Goal: Check status: Check status

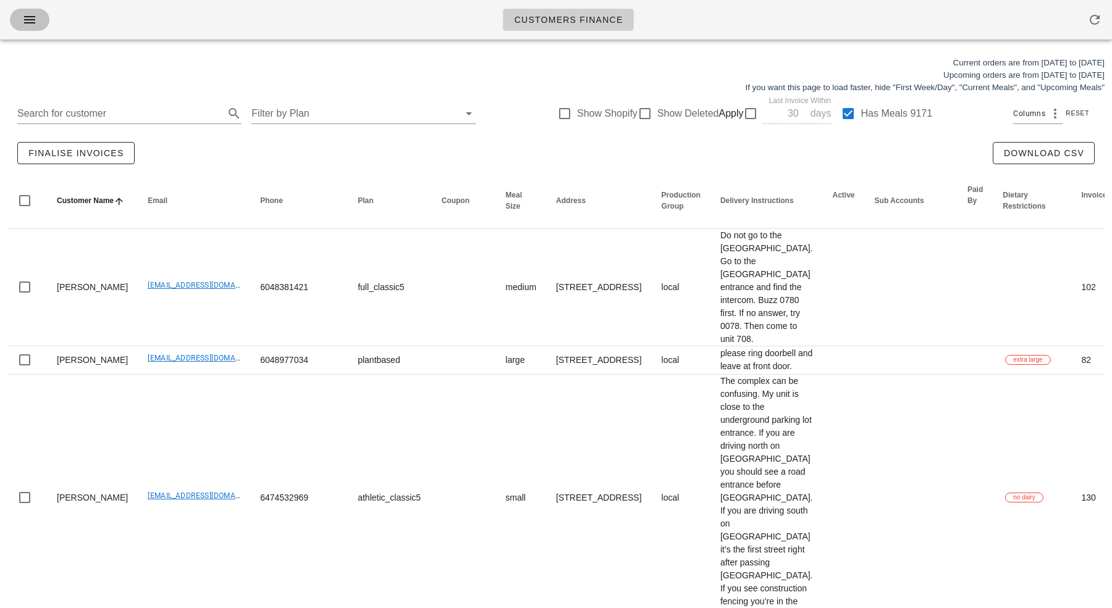
click at [30, 9] on button "button" at bounding box center [30, 20] width 40 height 22
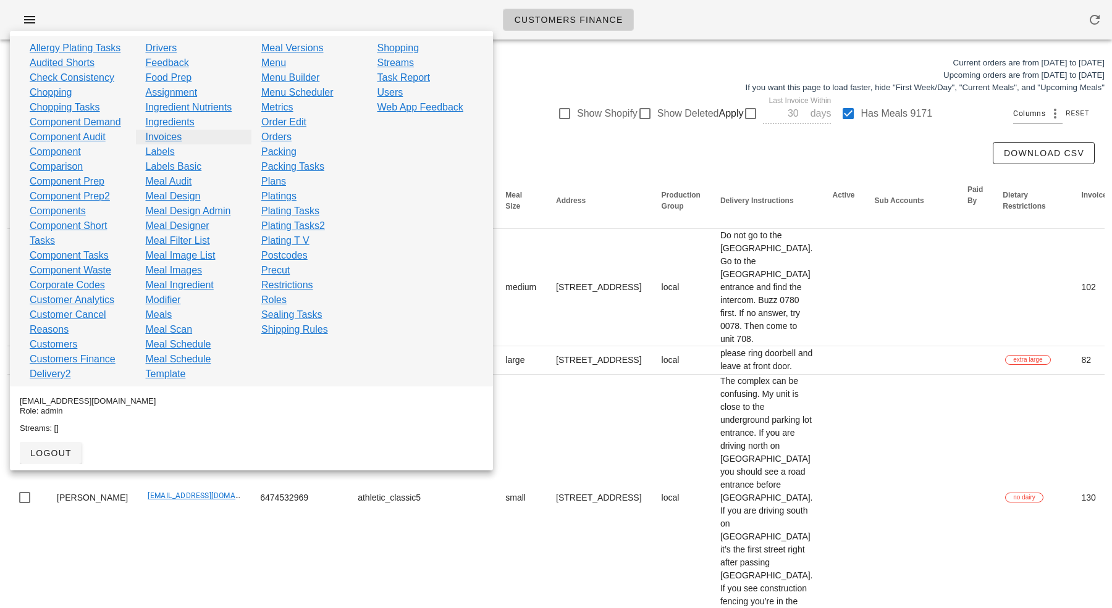
click at [159, 139] on link "Invoices" at bounding box center [164, 137] width 36 height 15
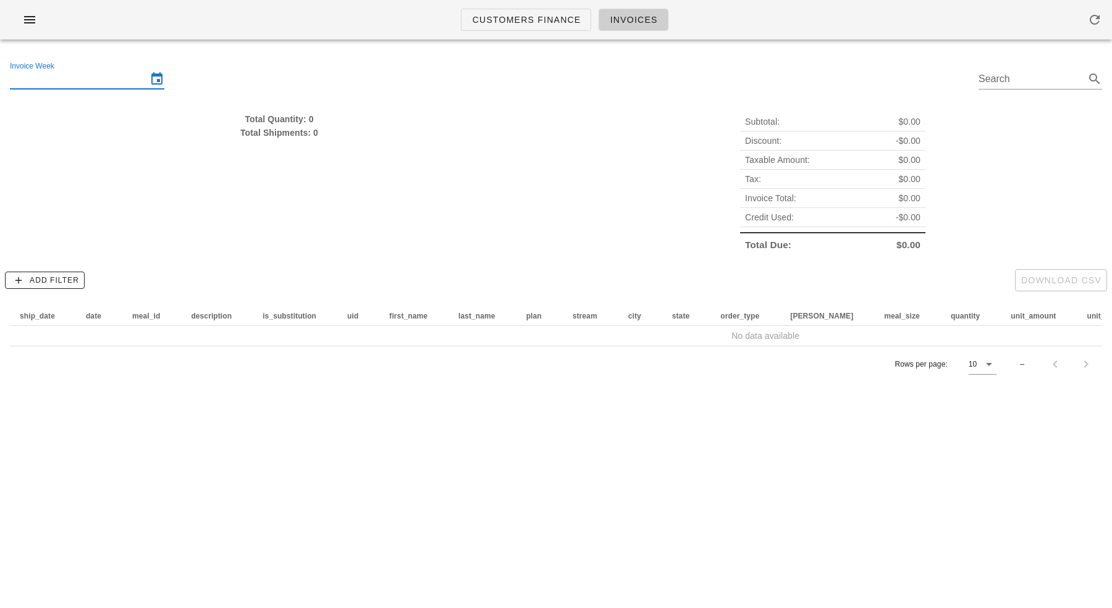
click at [120, 83] on input "Invoice Week" at bounding box center [78, 79] width 137 height 20
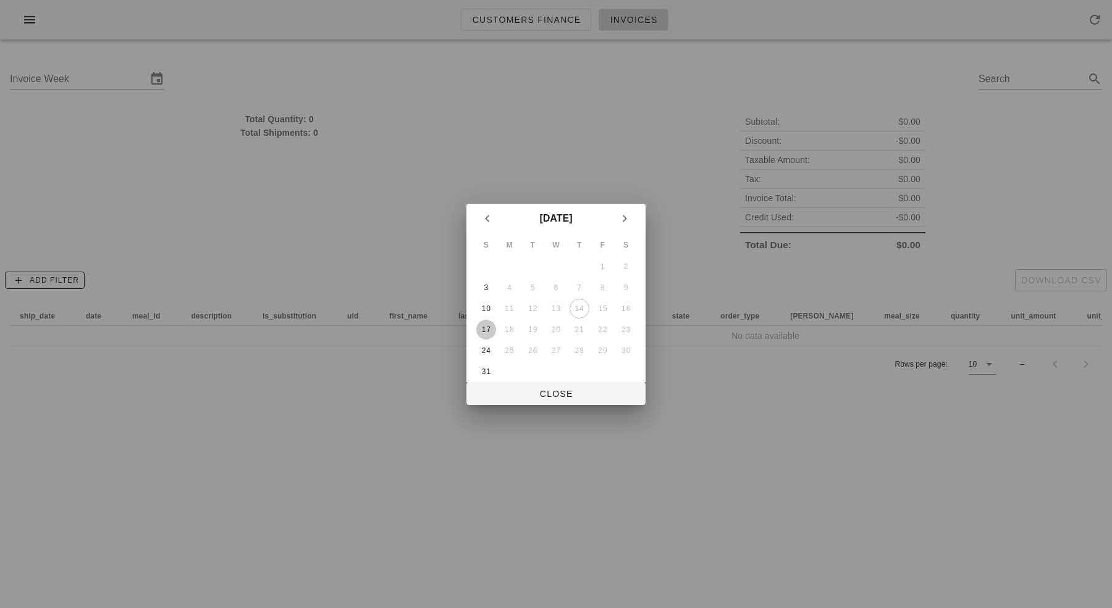
click at [485, 333] on div "17" at bounding box center [486, 330] width 20 height 9
click at [531, 395] on span "Close" at bounding box center [555, 394] width 159 height 10
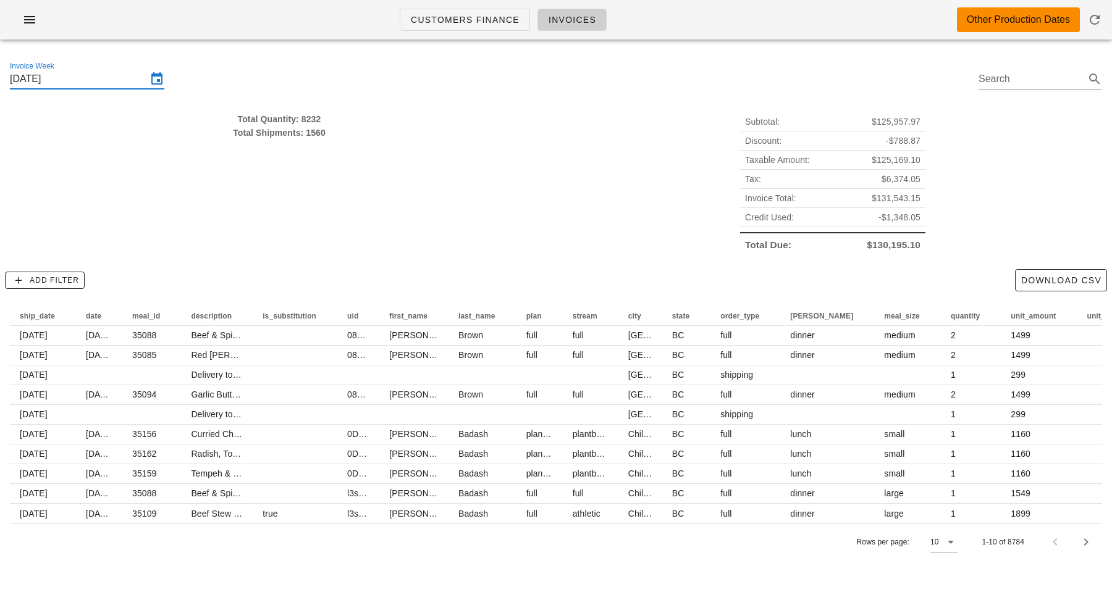
click at [327, 222] on div "Total Quantity: 8232 Total Shipments: 1560" at bounding box center [278, 183] width 553 height 157
click at [74, 85] on input "[DATE]" at bounding box center [78, 79] width 137 height 20
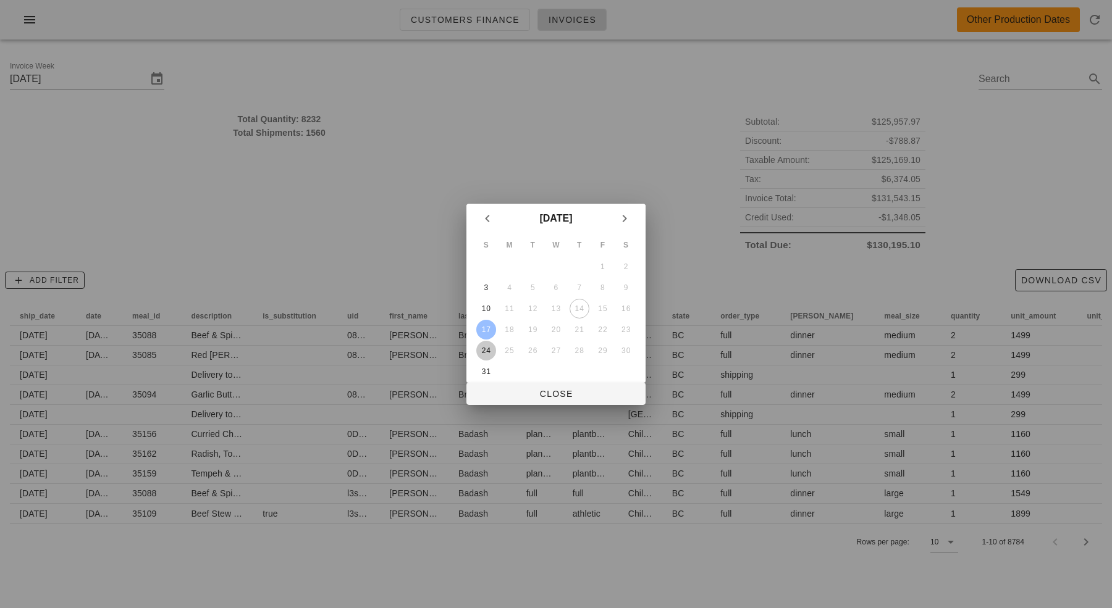
click at [487, 355] on div "24" at bounding box center [486, 351] width 20 height 9
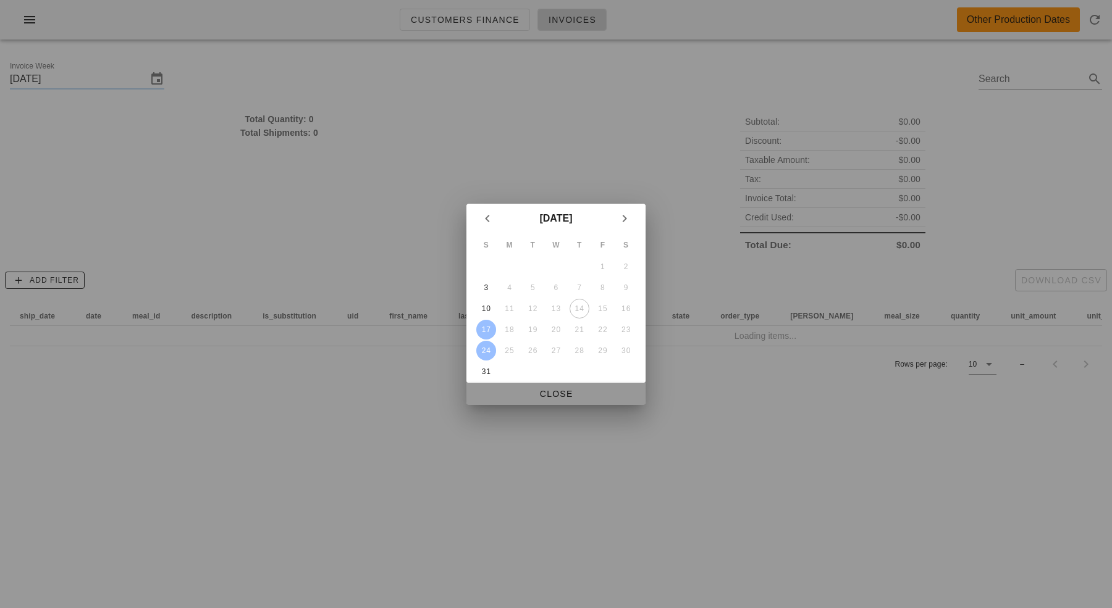
click at [561, 393] on span "Close" at bounding box center [555, 394] width 159 height 10
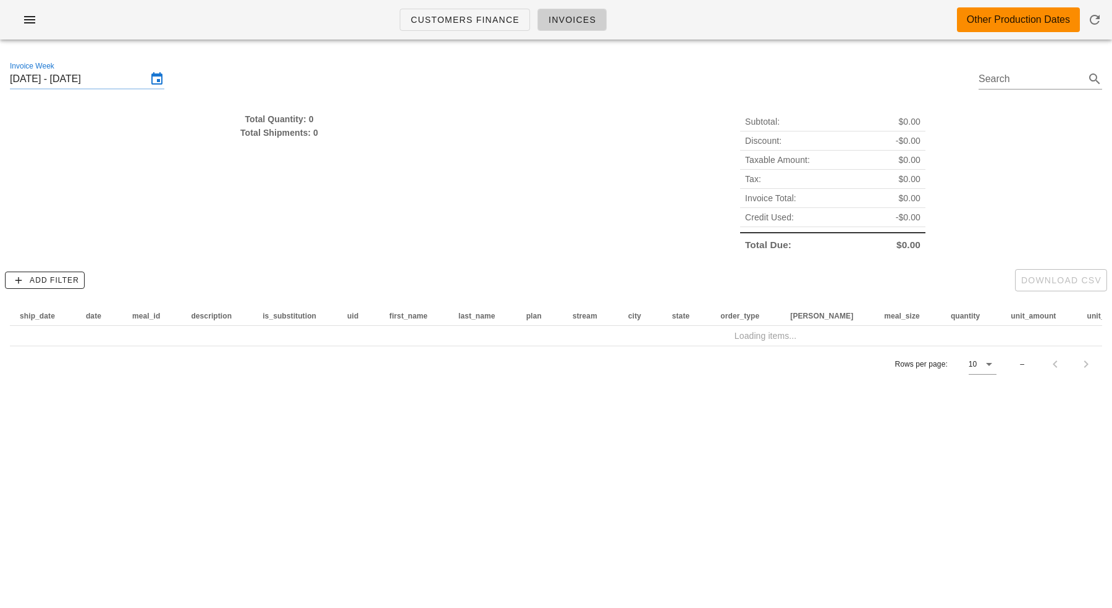
type input "[DATE]"
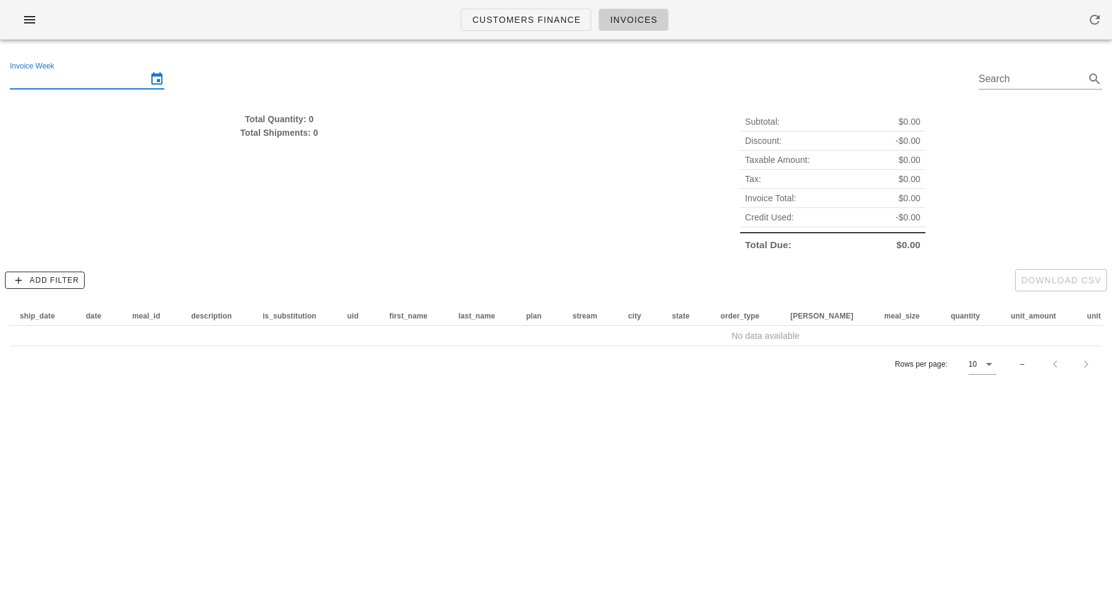
click at [61, 72] on div "Invoice Week" at bounding box center [78, 79] width 137 height 20
click at [123, 84] on input "Invoice Week" at bounding box center [78, 79] width 137 height 20
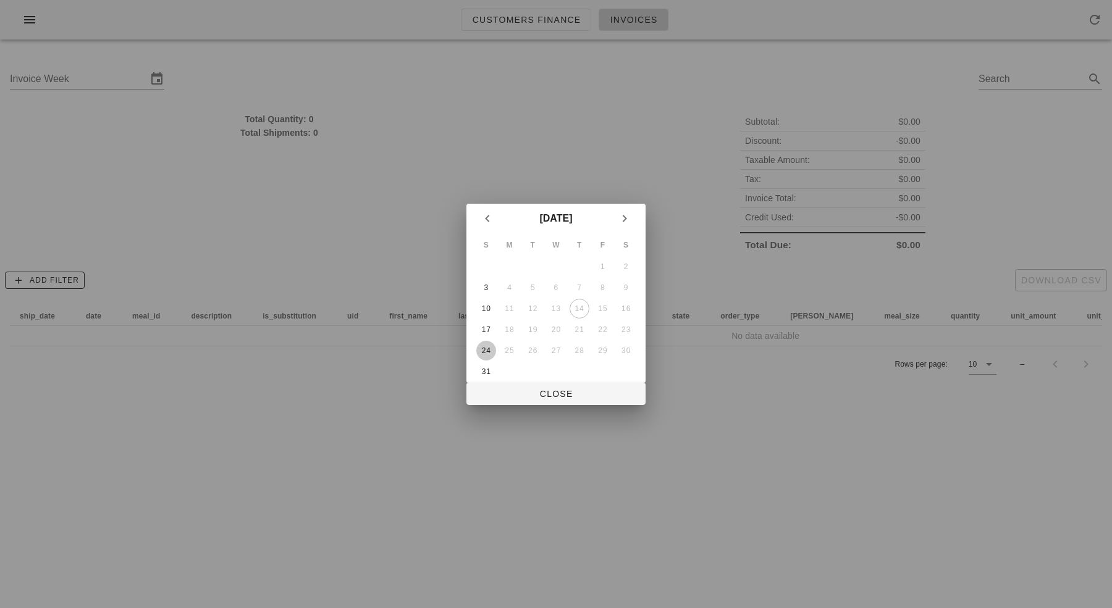
click at [486, 350] on div "24" at bounding box center [486, 351] width 20 height 9
click at [557, 395] on span "Close" at bounding box center [555, 394] width 159 height 10
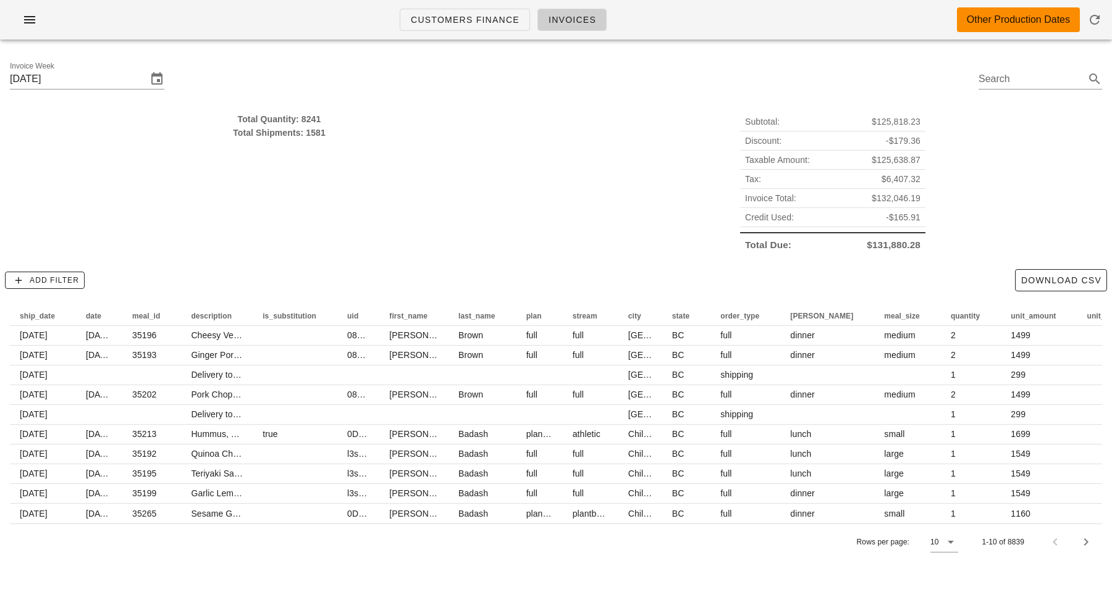
type input "[DATE]"
